Goal: Information Seeking & Learning: Learn about a topic

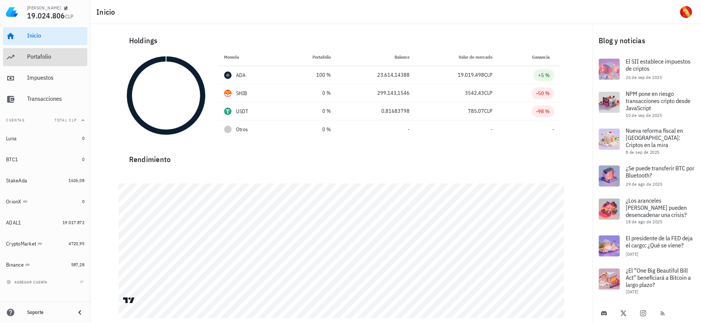
click at [54, 64] on div "Portafolio" at bounding box center [55, 57] width 57 height 17
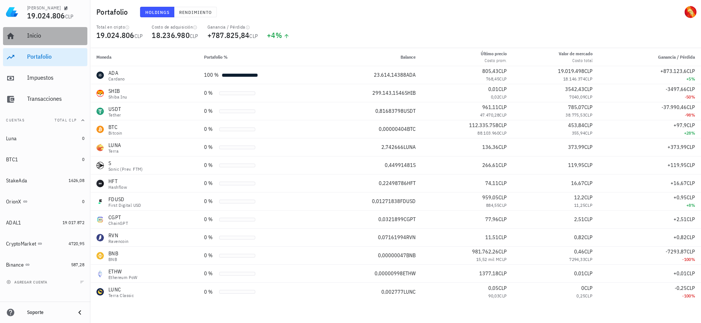
click at [49, 36] on div "Inicio" at bounding box center [55, 35] width 57 height 7
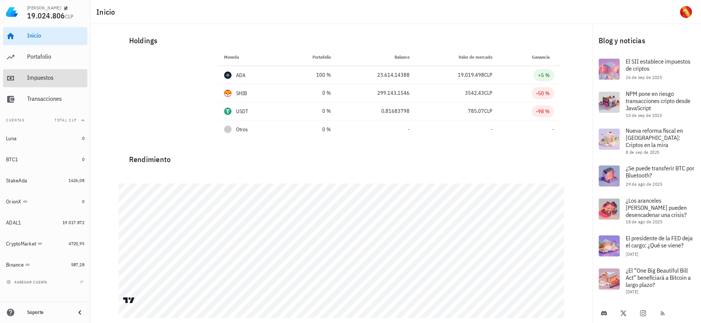
click at [58, 71] on div "Impuestos" at bounding box center [55, 78] width 57 height 17
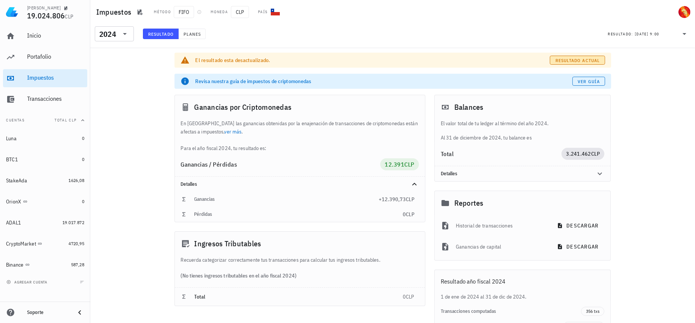
click at [593, 62] on span "Resultado actual" at bounding box center [577, 61] width 45 height 6
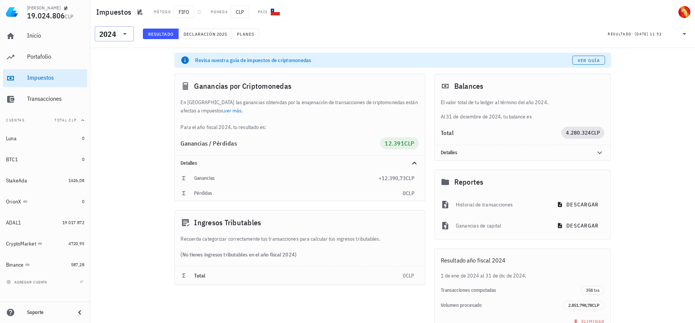
click at [125, 38] on div "2024" at bounding box center [114, 33] width 30 height 15
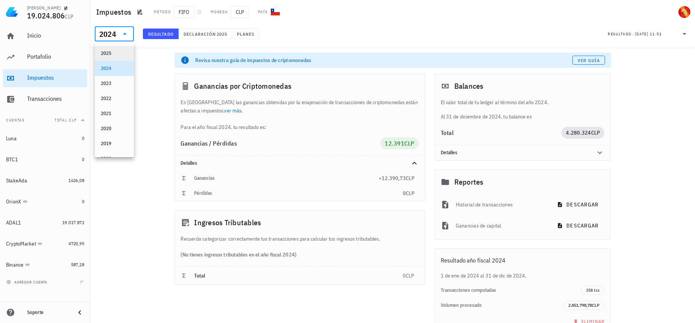
click at [115, 56] on div "2025" at bounding box center [114, 53] width 27 height 6
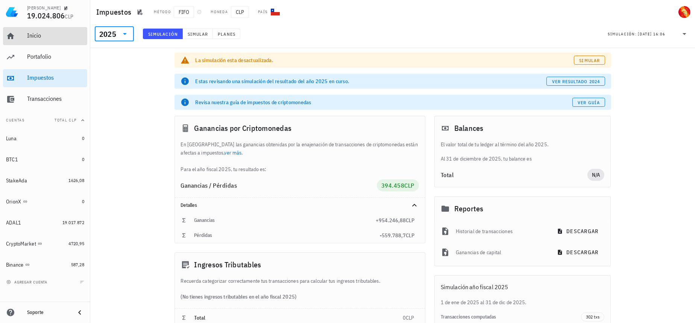
click at [25, 37] on link "Inicio" at bounding box center [45, 36] width 84 height 18
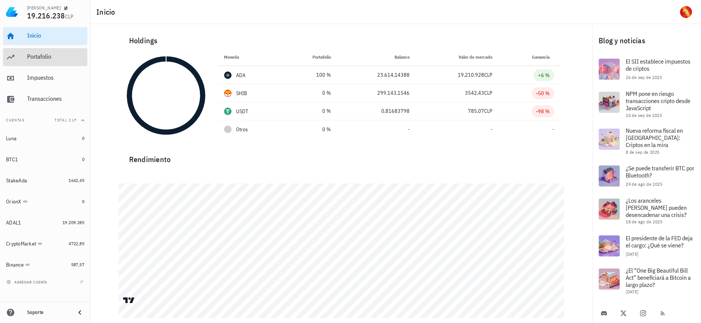
click at [58, 58] on div "Portafolio" at bounding box center [55, 56] width 57 height 7
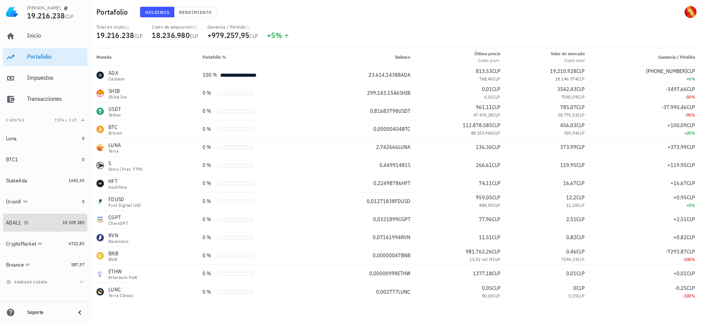
click at [62, 225] on span "19.209.285" at bounding box center [73, 223] width 22 height 6
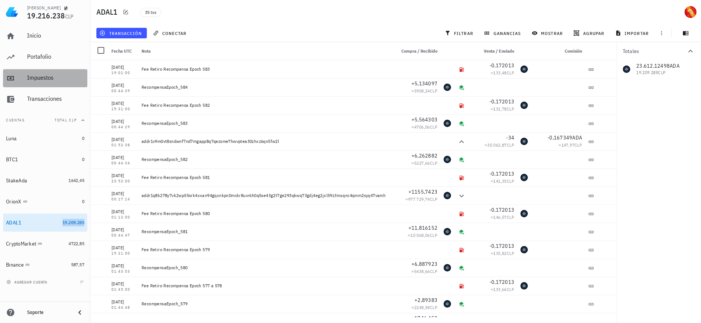
click at [54, 75] on div "Impuestos" at bounding box center [55, 77] width 57 height 7
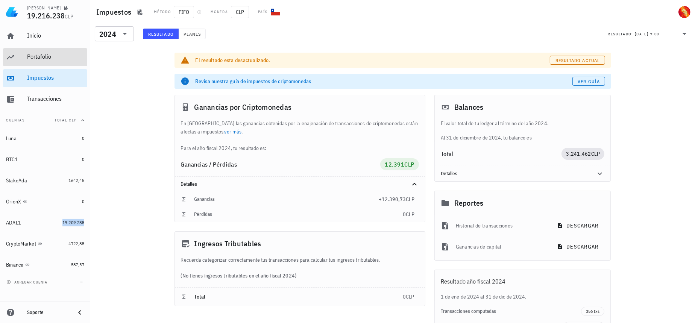
click at [62, 51] on div "Portafolio" at bounding box center [55, 57] width 57 height 17
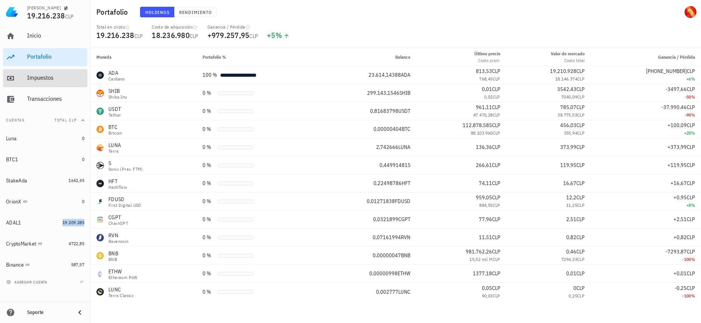
click at [56, 76] on div "Impuestos" at bounding box center [55, 77] width 57 height 7
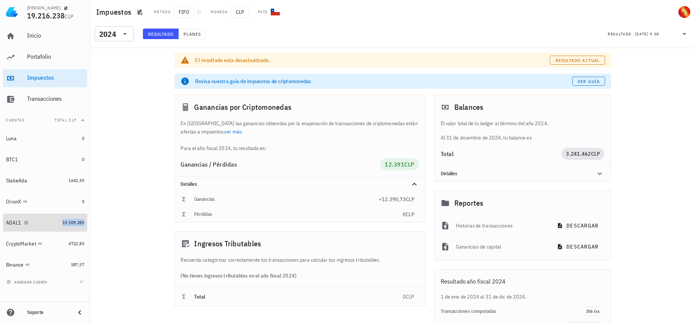
click at [66, 221] on span "19.209.285" at bounding box center [73, 223] width 22 height 6
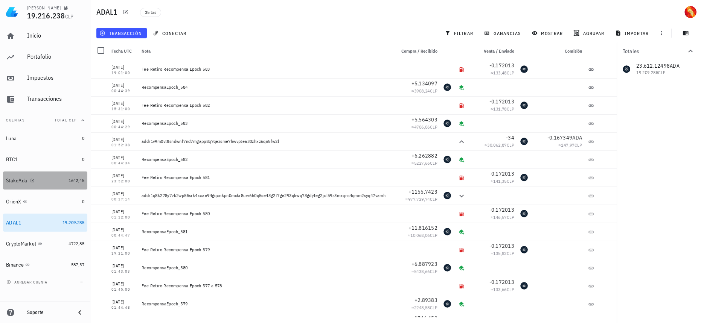
click at [41, 182] on div "StakeAda" at bounding box center [35, 180] width 59 height 7
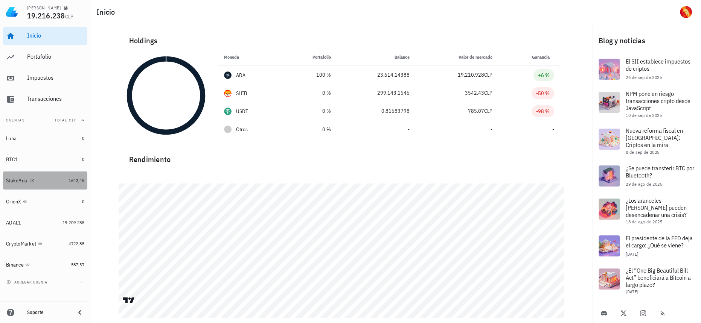
click at [76, 174] on link "StakeAda 1642,45" at bounding box center [45, 181] width 84 height 18
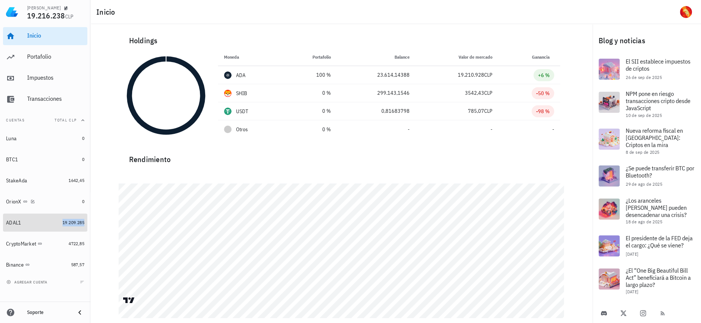
click at [70, 223] on span "19.209.285" at bounding box center [73, 223] width 22 height 6
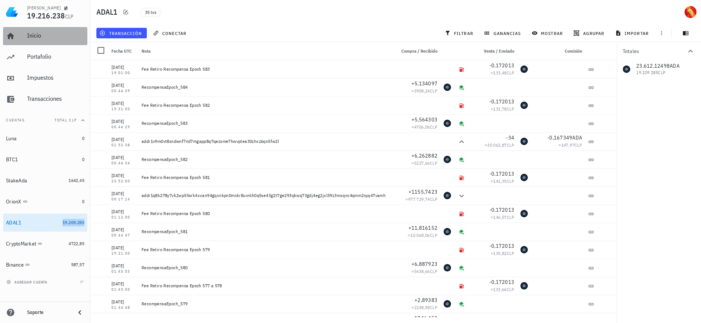
click at [58, 34] on div "Inicio" at bounding box center [55, 35] width 57 height 7
